Goal: Information Seeking & Learning: Learn about a topic

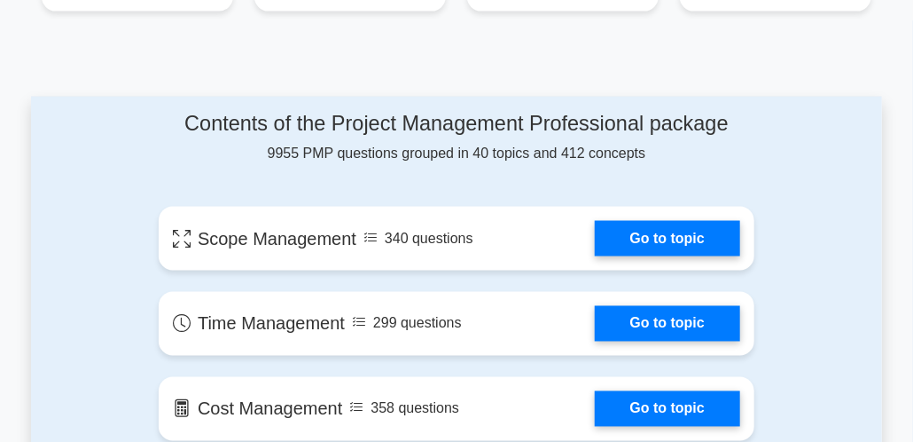
scroll to position [882, 0]
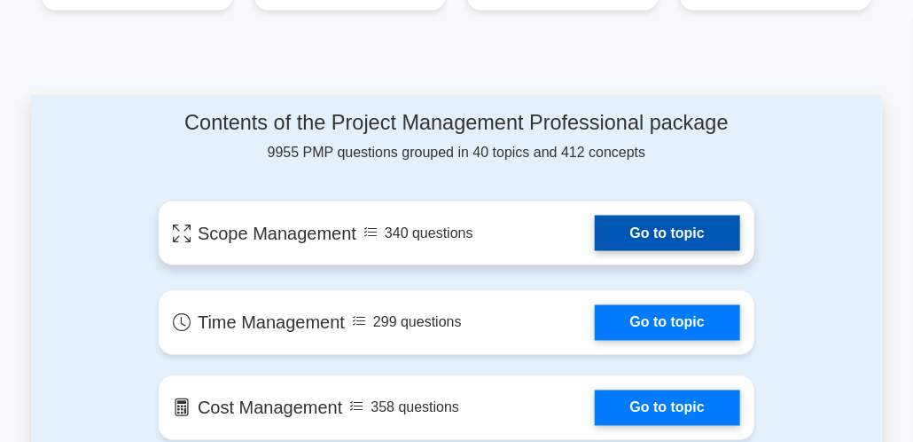
click at [612, 233] on link "Go to topic" at bounding box center [667, 233] width 145 height 35
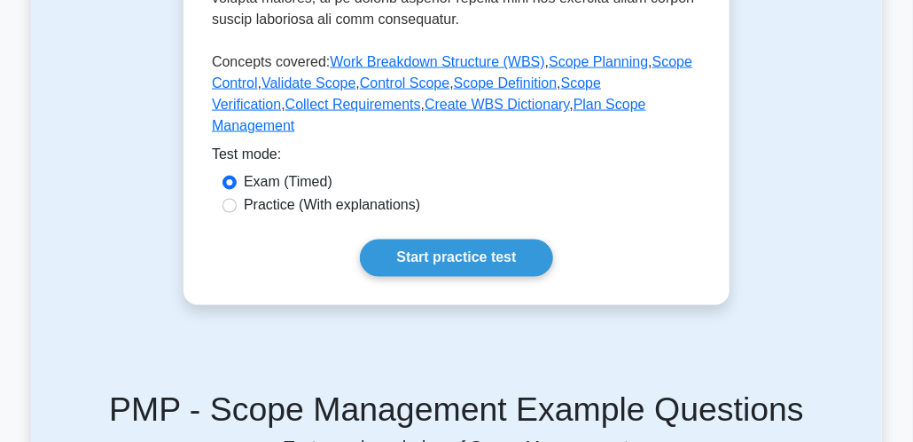
scroll to position [882, 0]
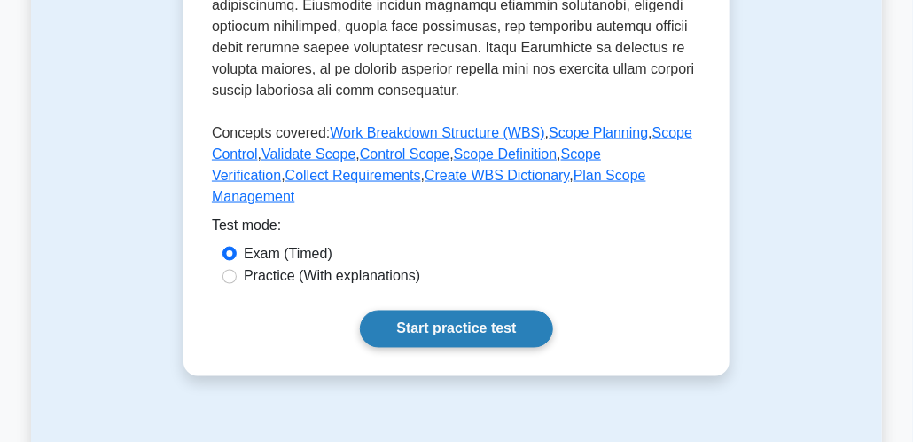
click at [483, 310] on link "Start practice test" at bounding box center [456, 328] width 192 height 37
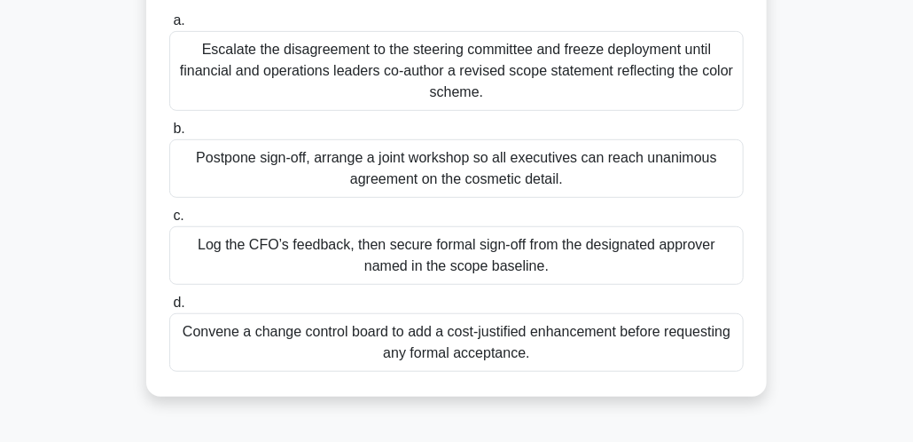
scroll to position [517, 0]
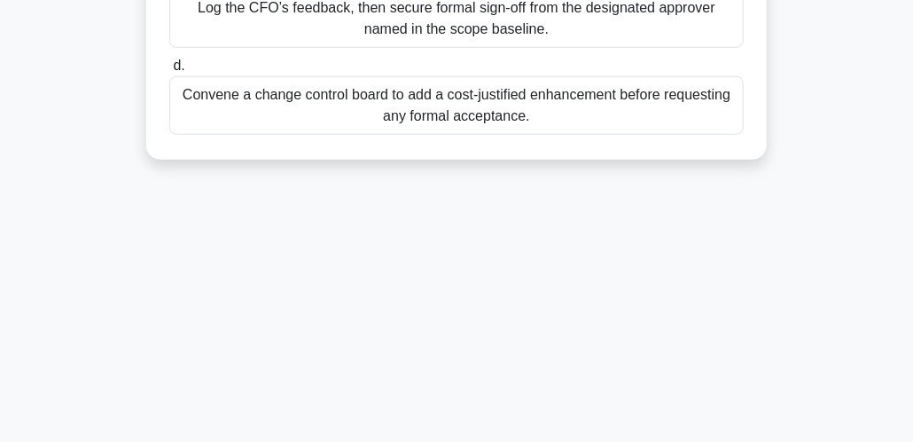
click at [280, 73] on label "d. Convene a change control board to add a cost-justified enhancement before re…" at bounding box center [456, 95] width 575 height 80
click at [169, 72] on input "d. Convene a change control board to add a cost-justified enhancement before re…" at bounding box center [169, 66] width 0 height 12
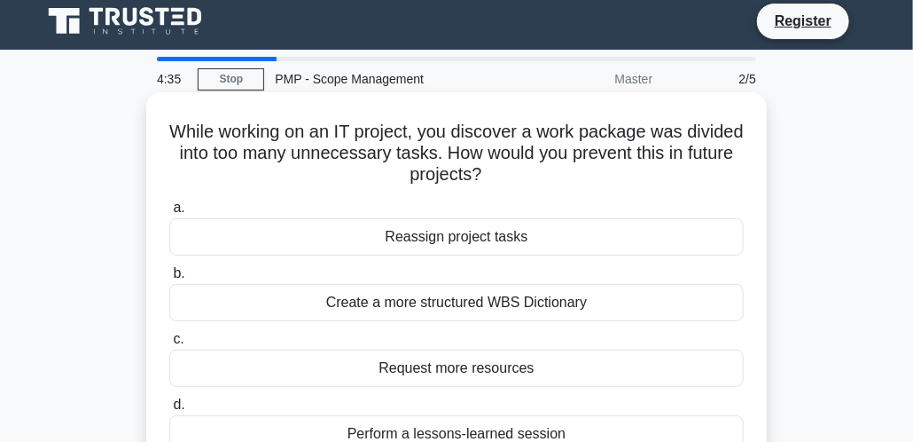
scroll to position [11, 0]
